Goal: Information Seeking & Learning: Compare options

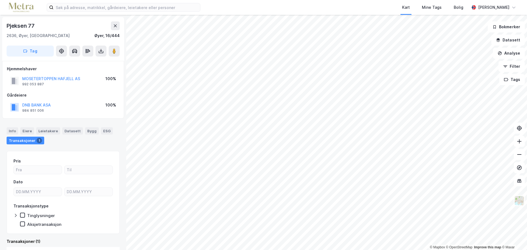
scroll to position [0, 0]
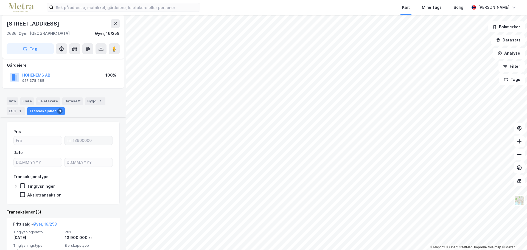
scroll to position [83, 0]
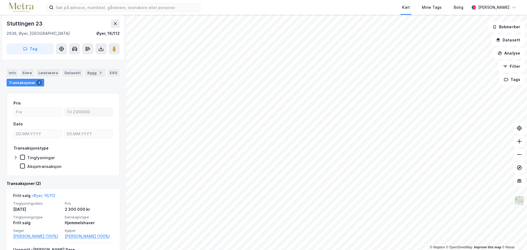
scroll to position [55, 0]
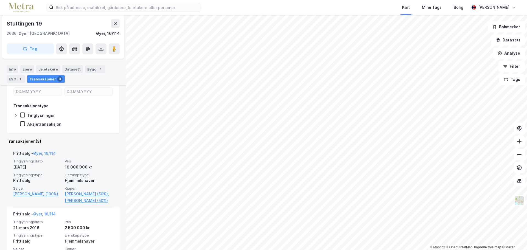
scroll to position [137, 0]
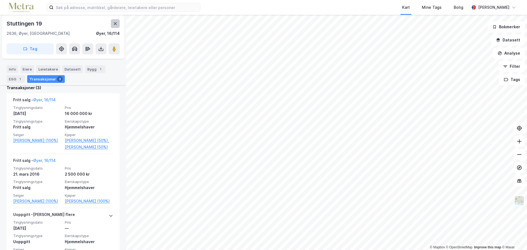
click at [115, 26] on button at bounding box center [115, 23] width 9 height 9
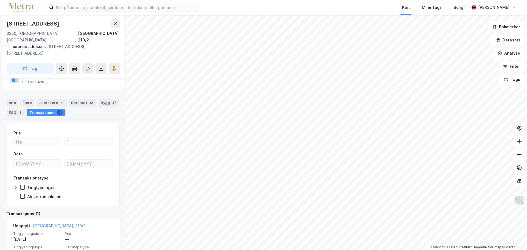
scroll to position [71, 0]
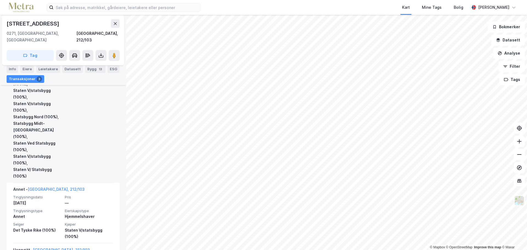
scroll to position [207, 0]
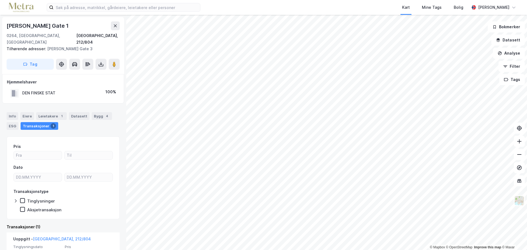
click at [310, 250] on html "Kart Mine Tags [PERSON_NAME] © Mapbox © OpenStreetMap Improve this map © Maxar …" at bounding box center [263, 125] width 527 height 250
click at [376, 250] on html "Kart Mine Tags [PERSON_NAME] © Mapbox © OpenStreetMap Improve this map © Maxar …" at bounding box center [263, 125] width 527 height 250
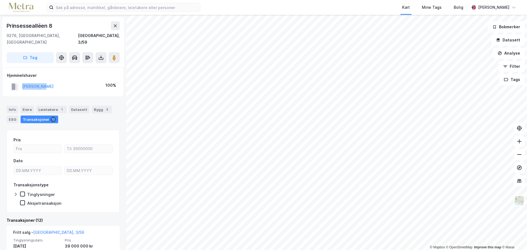
drag, startPoint x: 64, startPoint y: 83, endPoint x: 15, endPoint y: 78, distance: 49.0
click at [15, 81] on div "[PERSON_NAME] 100%" at bounding box center [63, 86] width 112 height 11
copy button "[PERSON_NAME]"
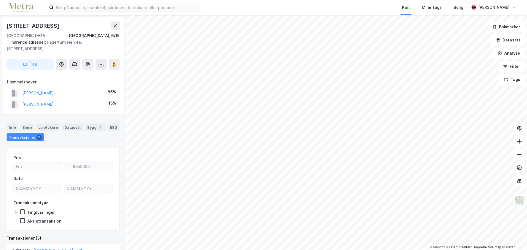
scroll to position [0, 0]
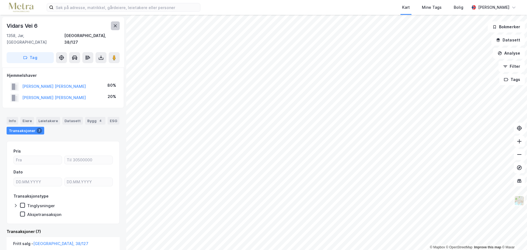
click at [113, 25] on icon at bounding box center [115, 26] width 4 height 4
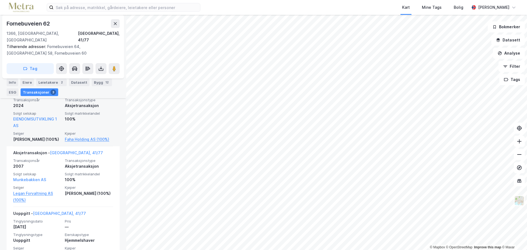
scroll to position [192, 0]
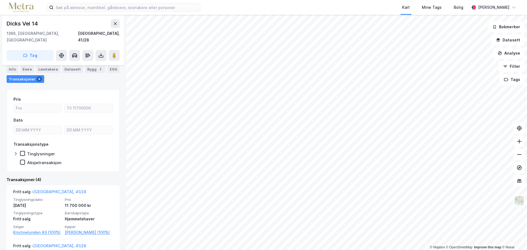
scroll to position [82, 0]
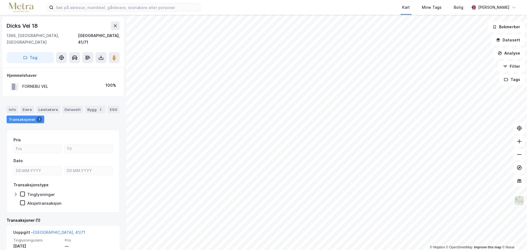
scroll to position [30, 0]
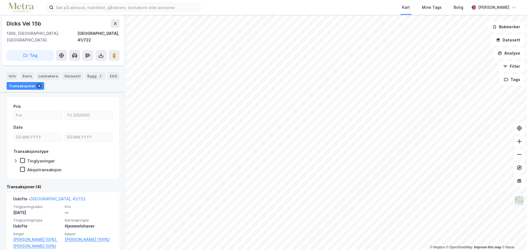
scroll to position [82, 0]
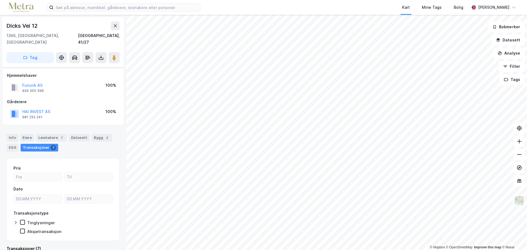
scroll to position [4, 0]
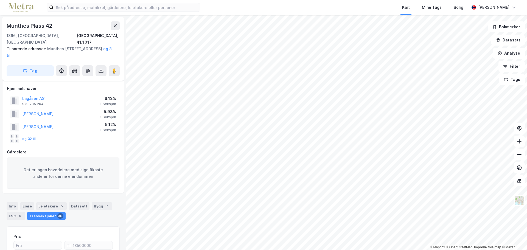
scroll to position [4, 0]
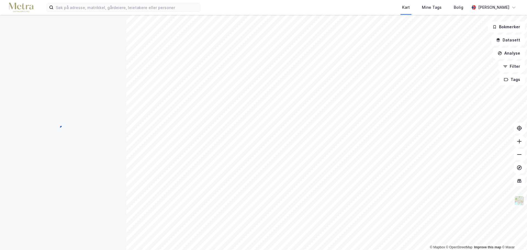
scroll to position [4, 0]
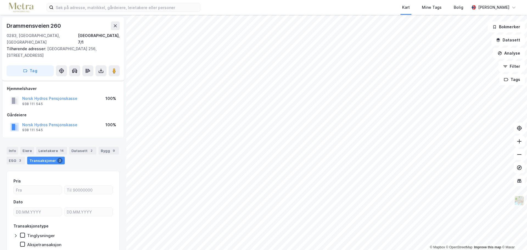
scroll to position [4, 0]
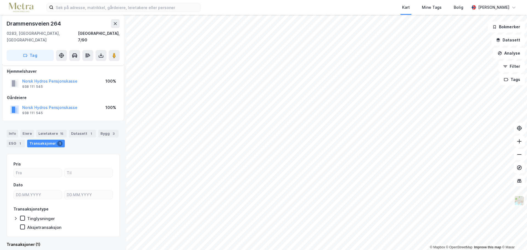
scroll to position [4, 0]
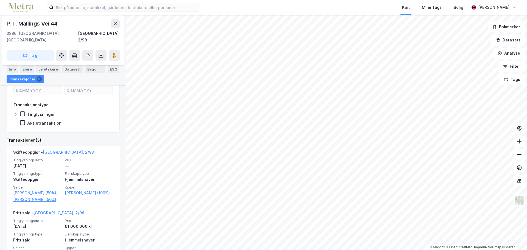
scroll to position [82, 0]
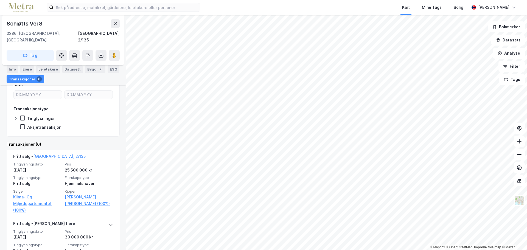
scroll to position [82, 0]
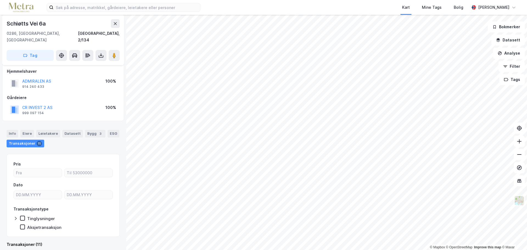
scroll to position [141, 0]
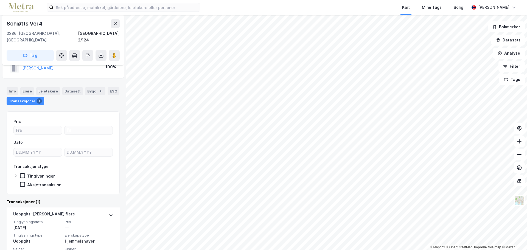
scroll to position [30, 0]
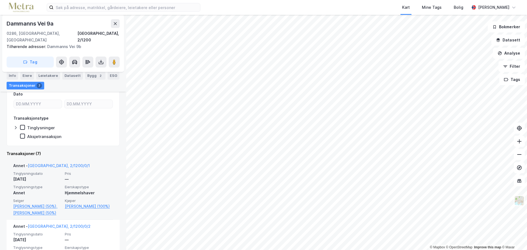
scroll to position [137, 0]
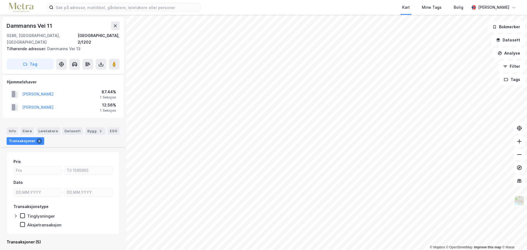
scroll to position [137, 0]
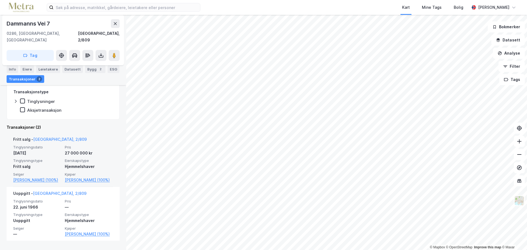
scroll to position [97, 0]
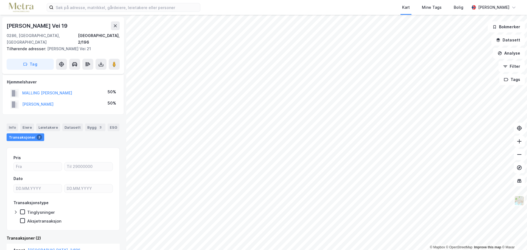
scroll to position [82, 0]
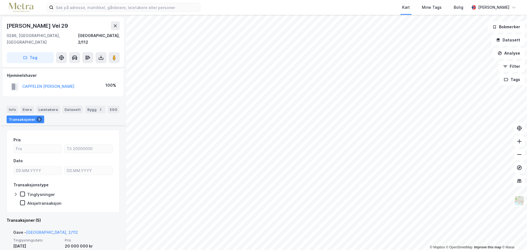
scroll to position [110, 0]
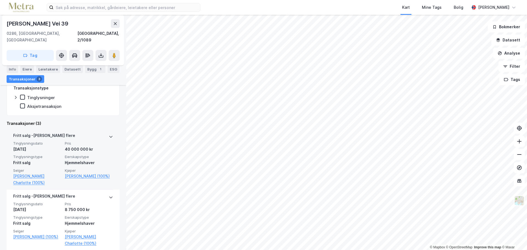
scroll to position [137, 0]
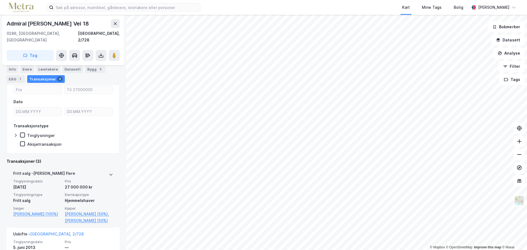
scroll to position [110, 0]
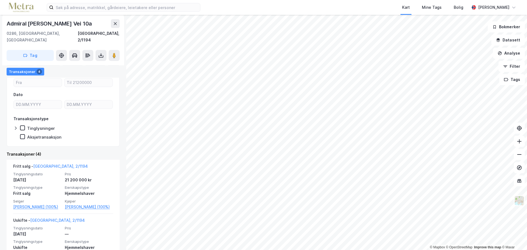
scroll to position [82, 0]
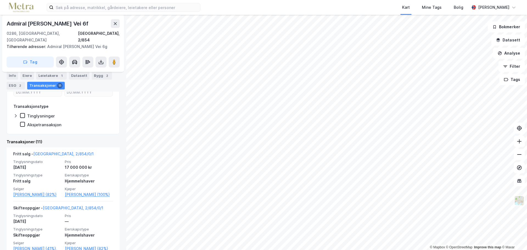
scroll to position [137, 0]
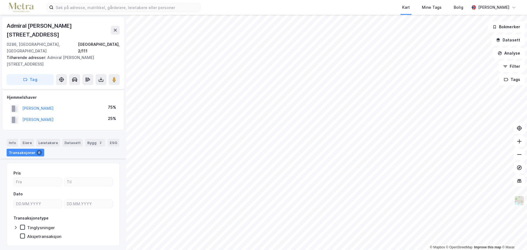
scroll to position [110, 0]
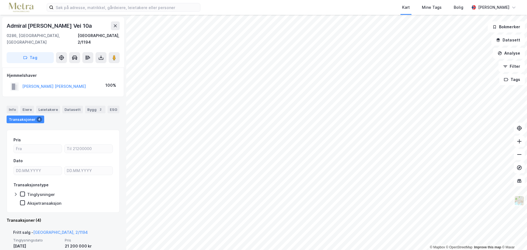
scroll to position [110, 0]
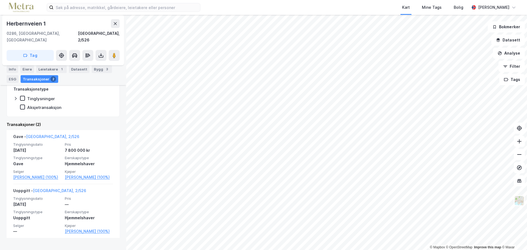
scroll to position [97, 0]
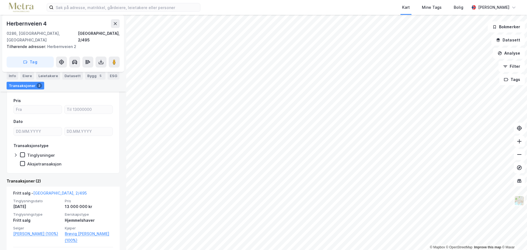
scroll to position [103, 0]
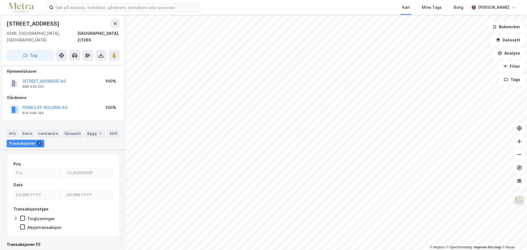
scroll to position [64, 0]
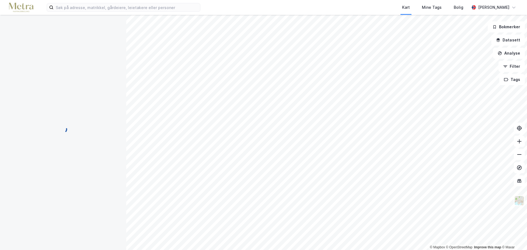
scroll to position [4, 0]
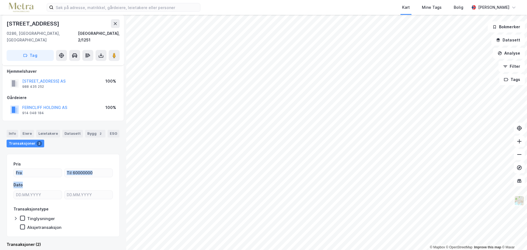
drag, startPoint x: 59, startPoint y: 159, endPoint x: 75, endPoint y: 180, distance: 27.1
click at [75, 180] on div "Pris Dato Transaksjonstype Tinglysninger Aksjetransaksjon" at bounding box center [62, 195] width 99 height 69
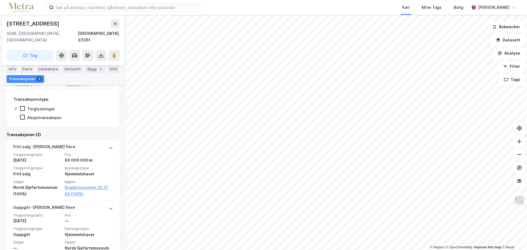
click at [279, 250] on html "Kart Mine Tags [PERSON_NAME] © Mapbox © OpenStreetMap Improve this map © Maxar …" at bounding box center [263, 125] width 527 height 250
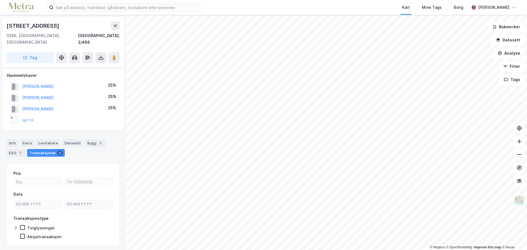
scroll to position [9, 0]
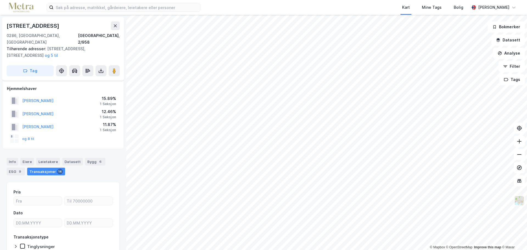
scroll to position [9, 0]
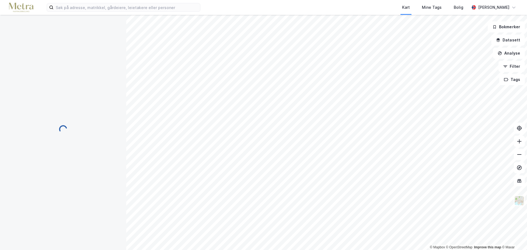
scroll to position [9, 0]
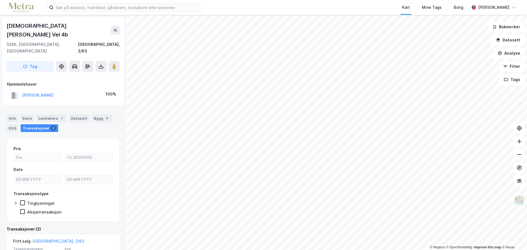
click at [321, 250] on html "Kart Mine Tags [PERSON_NAME] © Mapbox © OpenStreetMap Improve this map © Maxar …" at bounding box center [263, 125] width 527 height 250
